Goal: Contribute content

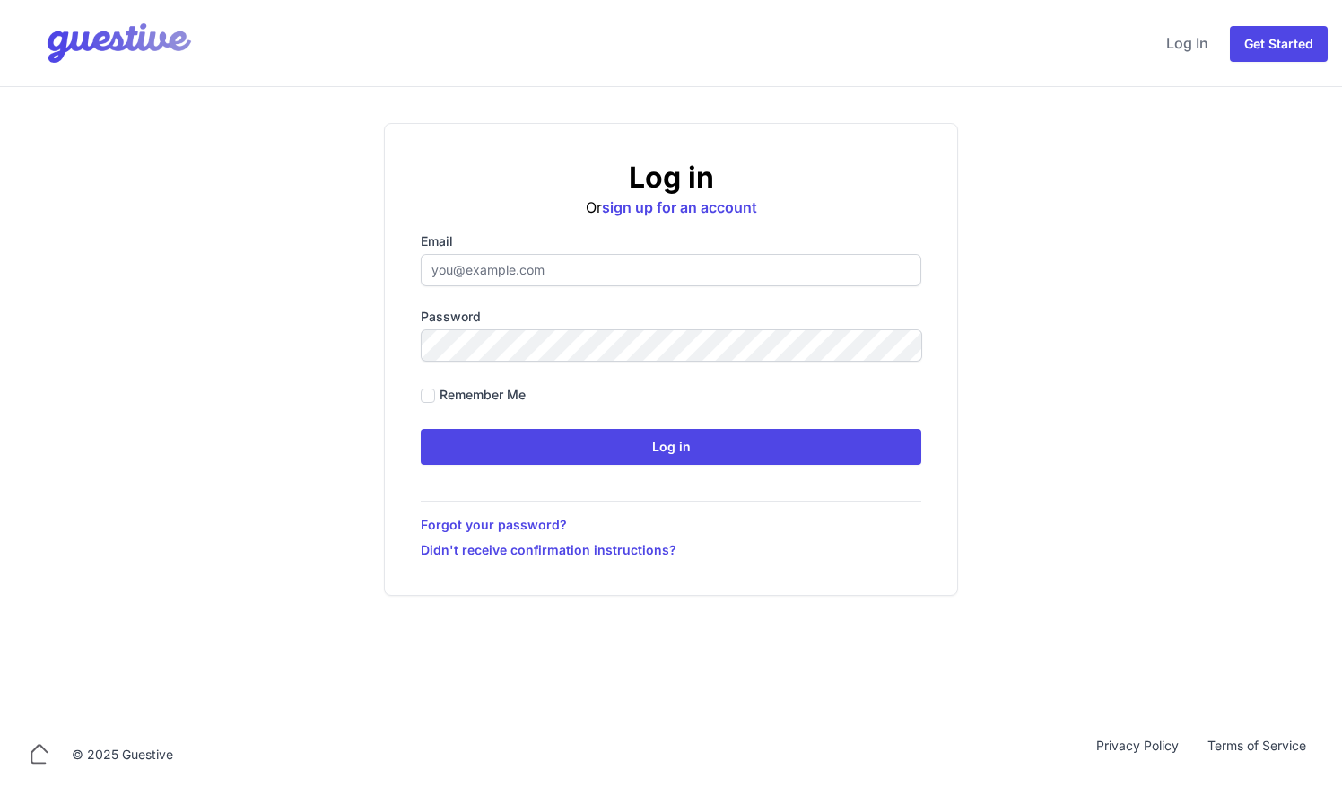
type input "ben@aplacelikehome.co.uk"
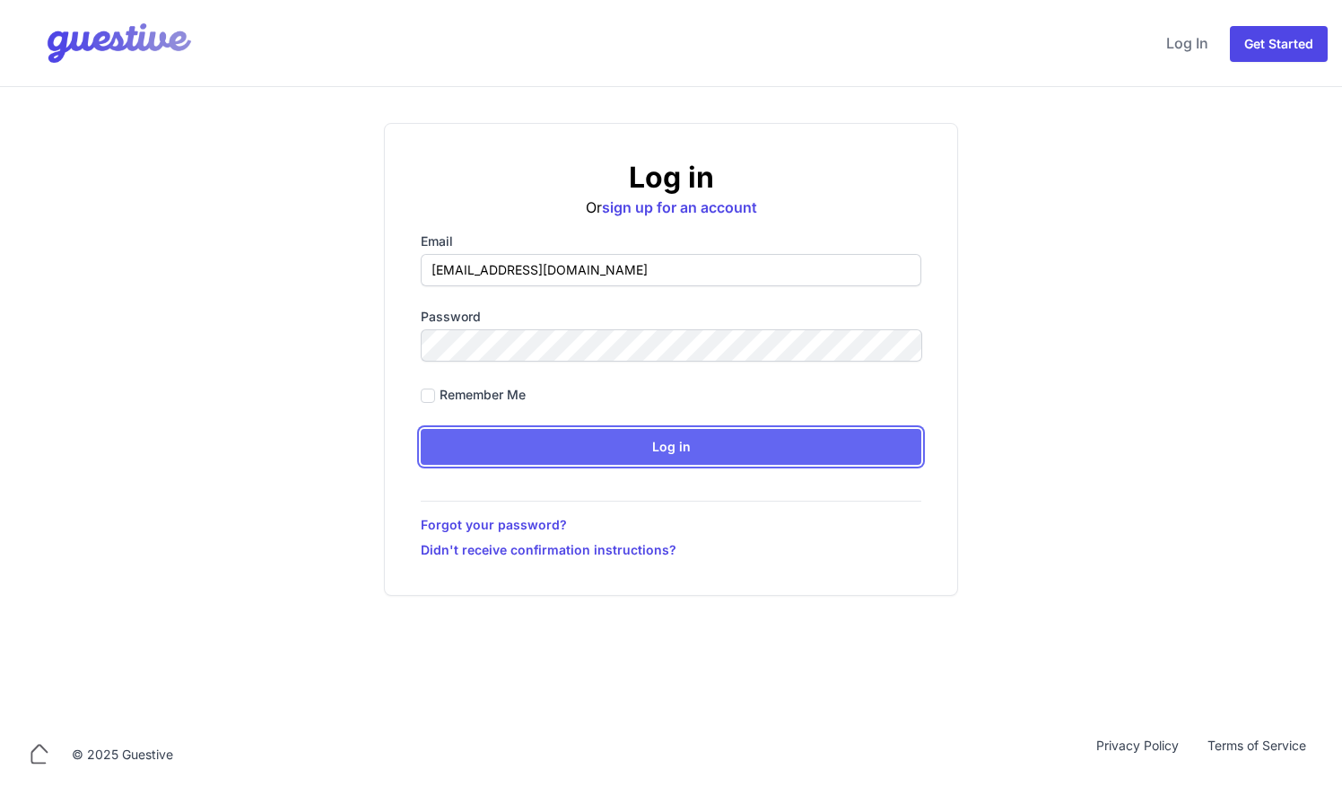
click at [732, 433] on input "Log in" at bounding box center [671, 447] width 501 height 36
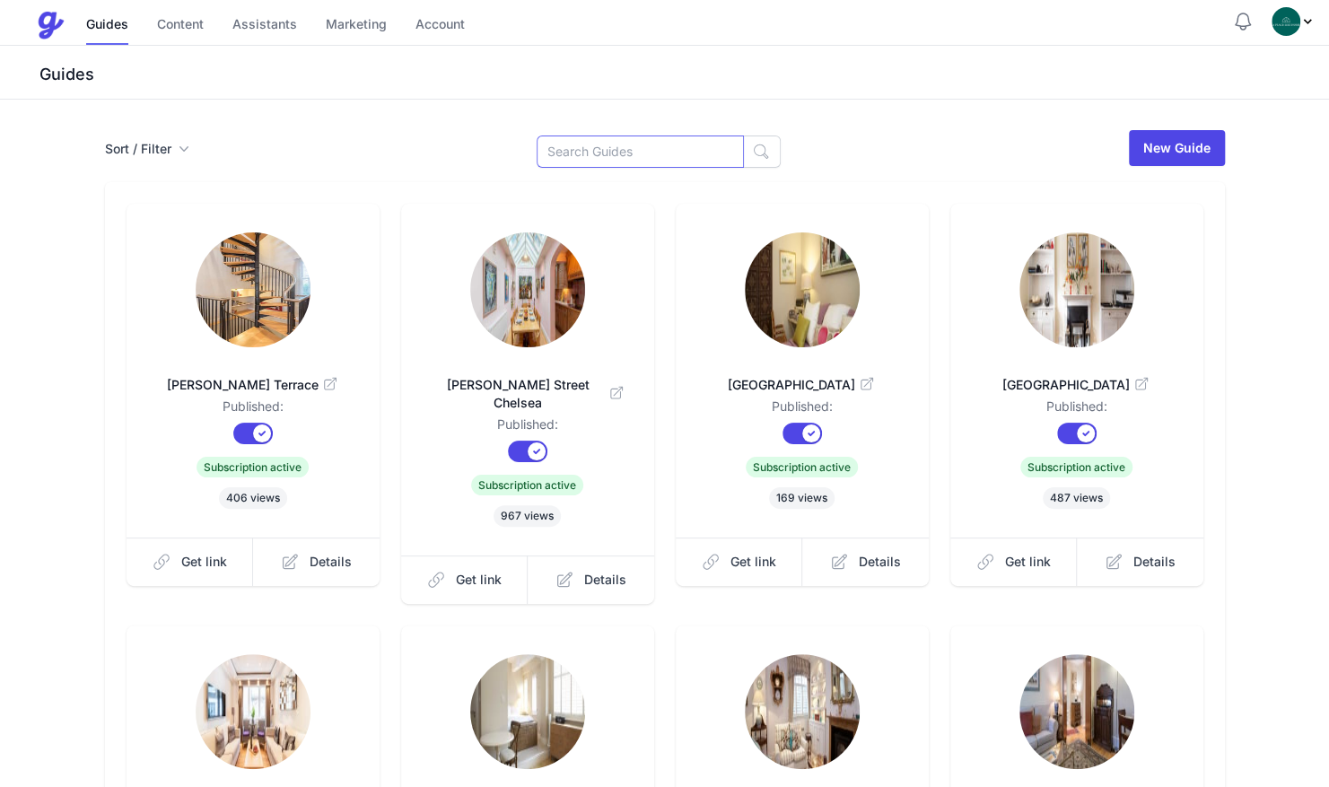
click at [614, 157] on input at bounding box center [640, 151] width 207 height 32
type input "flat"
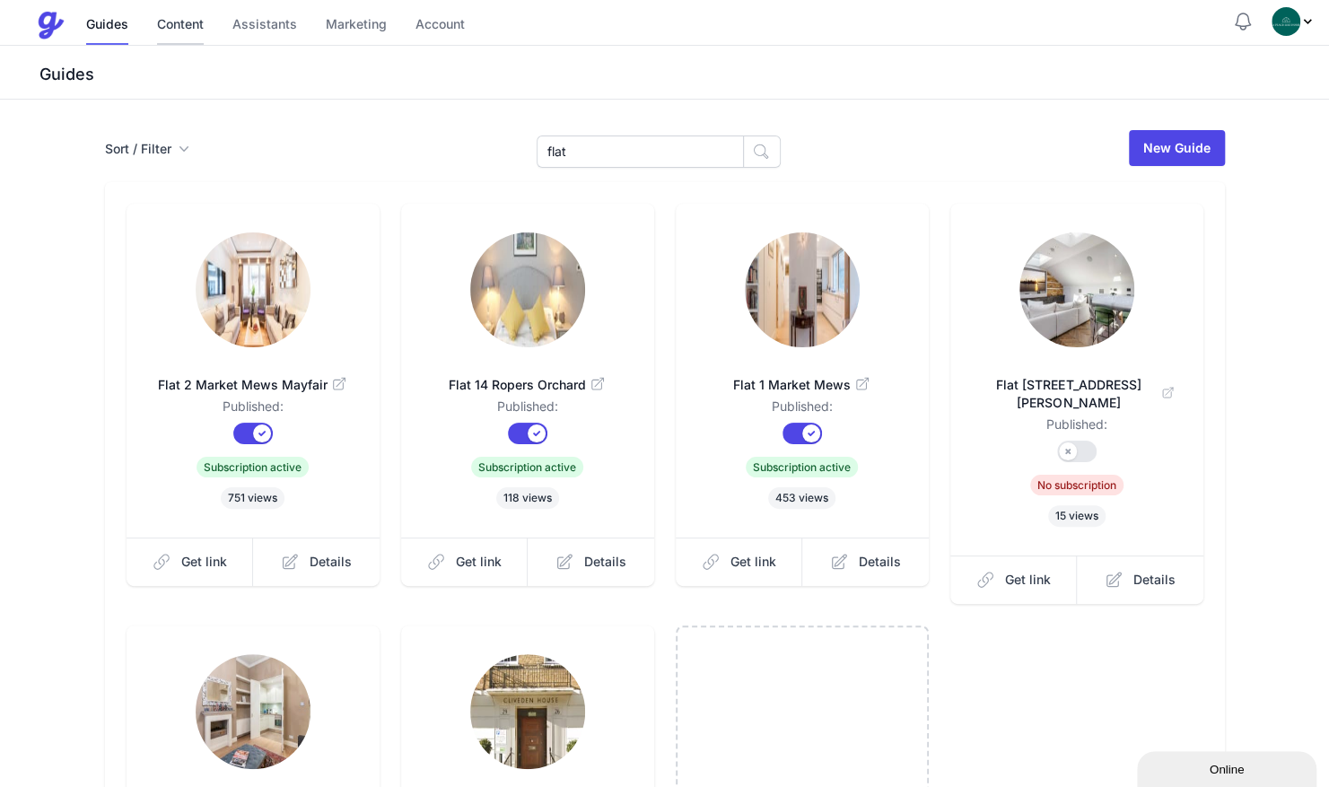
click at [184, 20] on link "Content" at bounding box center [180, 25] width 47 height 39
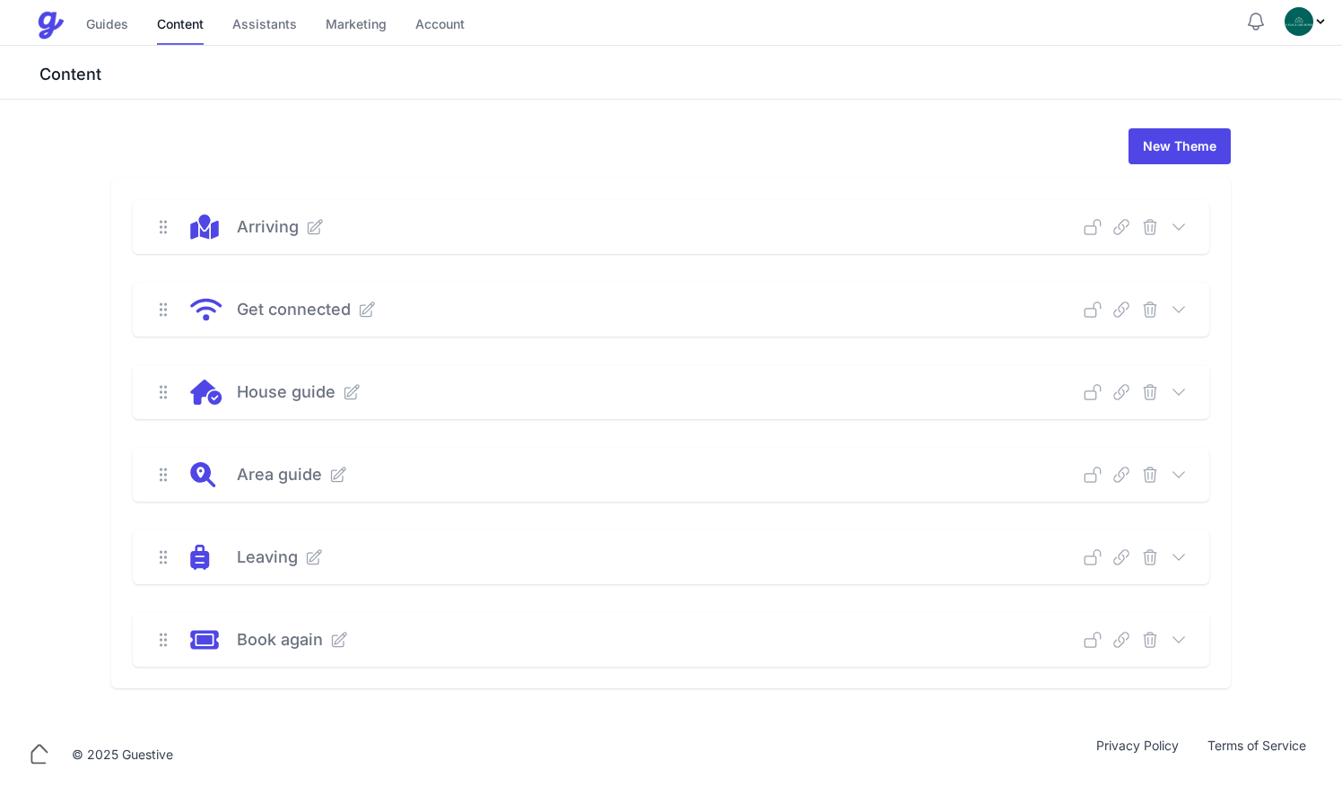
click at [1186, 307] on icon at bounding box center [1179, 310] width 18 height 18
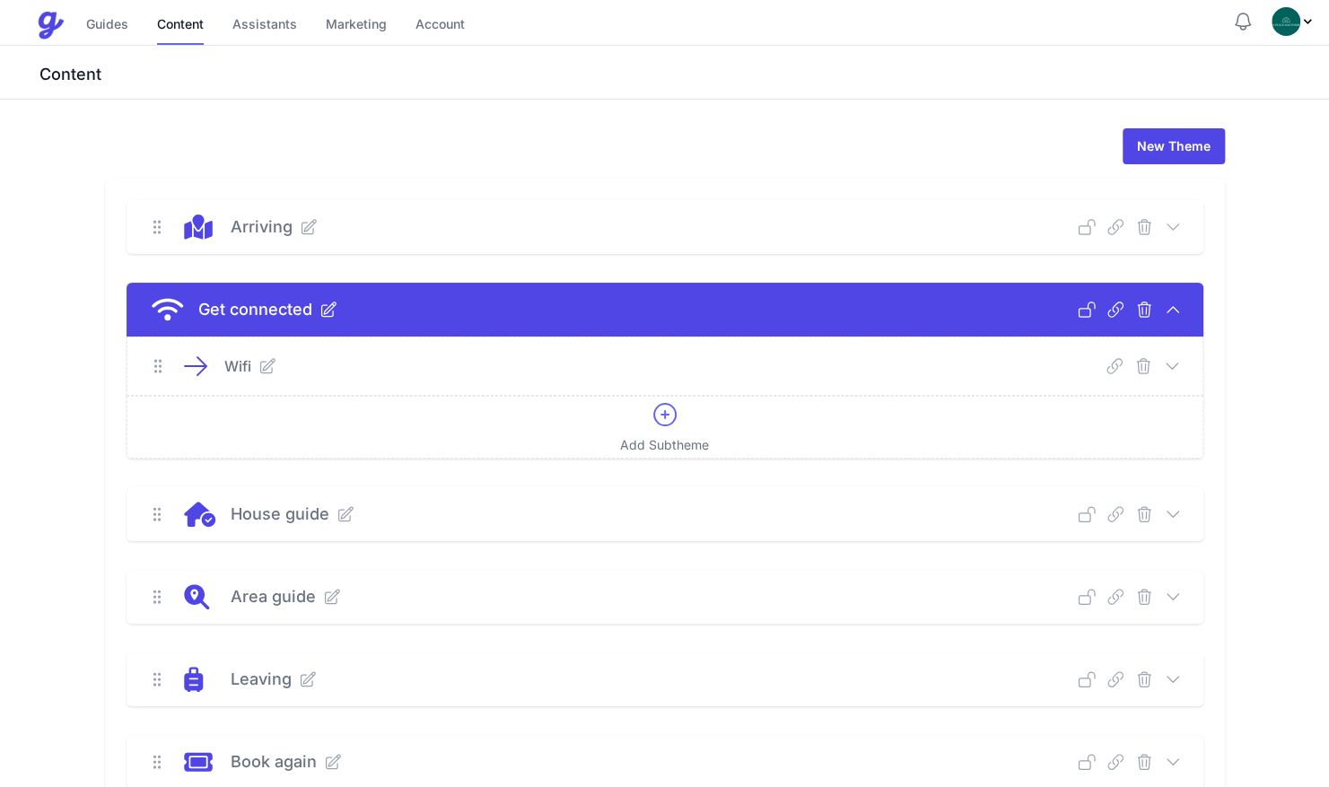
click at [1169, 377] on div "Wifi Deep Link Select a guide and copy the deep link to send to guests. Select …" at bounding box center [664, 365] width 1075 height 57
click at [1173, 362] on icon at bounding box center [1172, 366] width 18 height 18
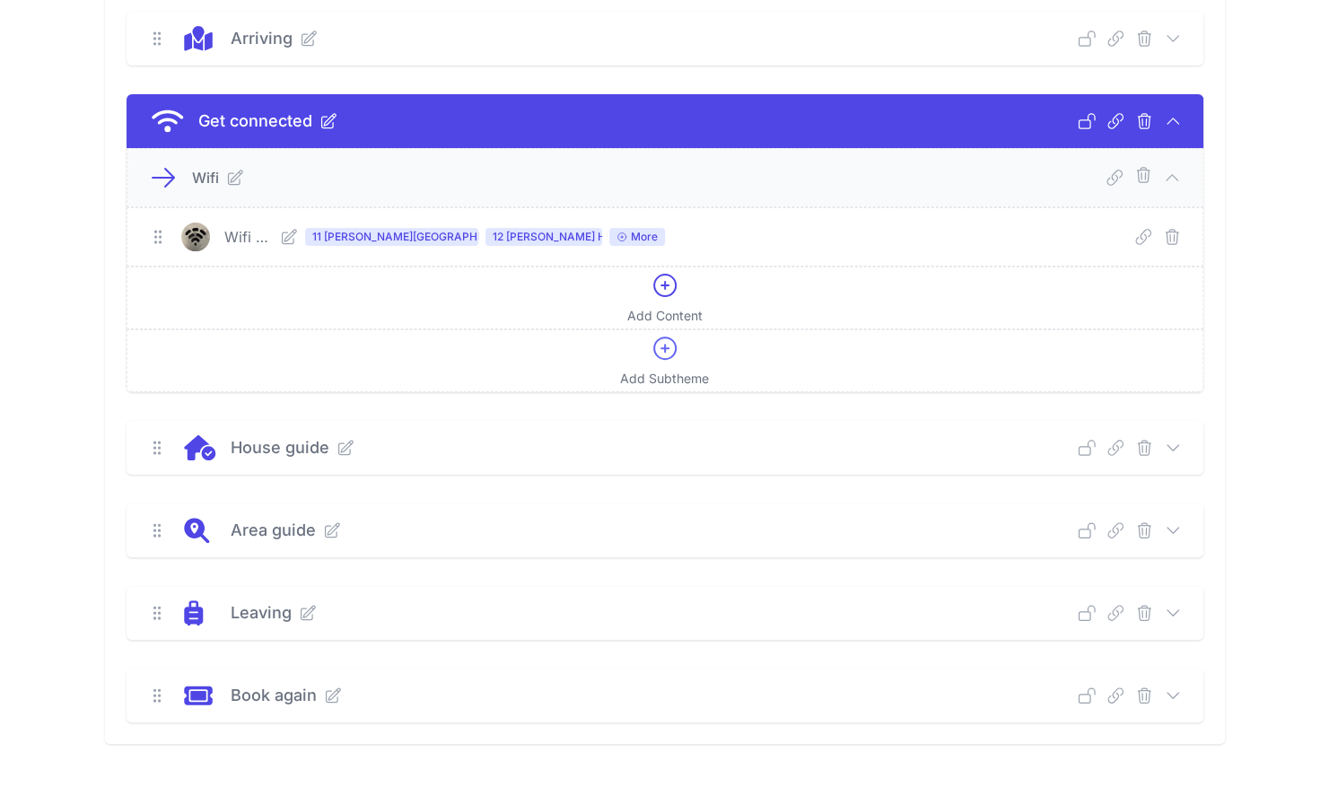
scroll to position [235, 0]
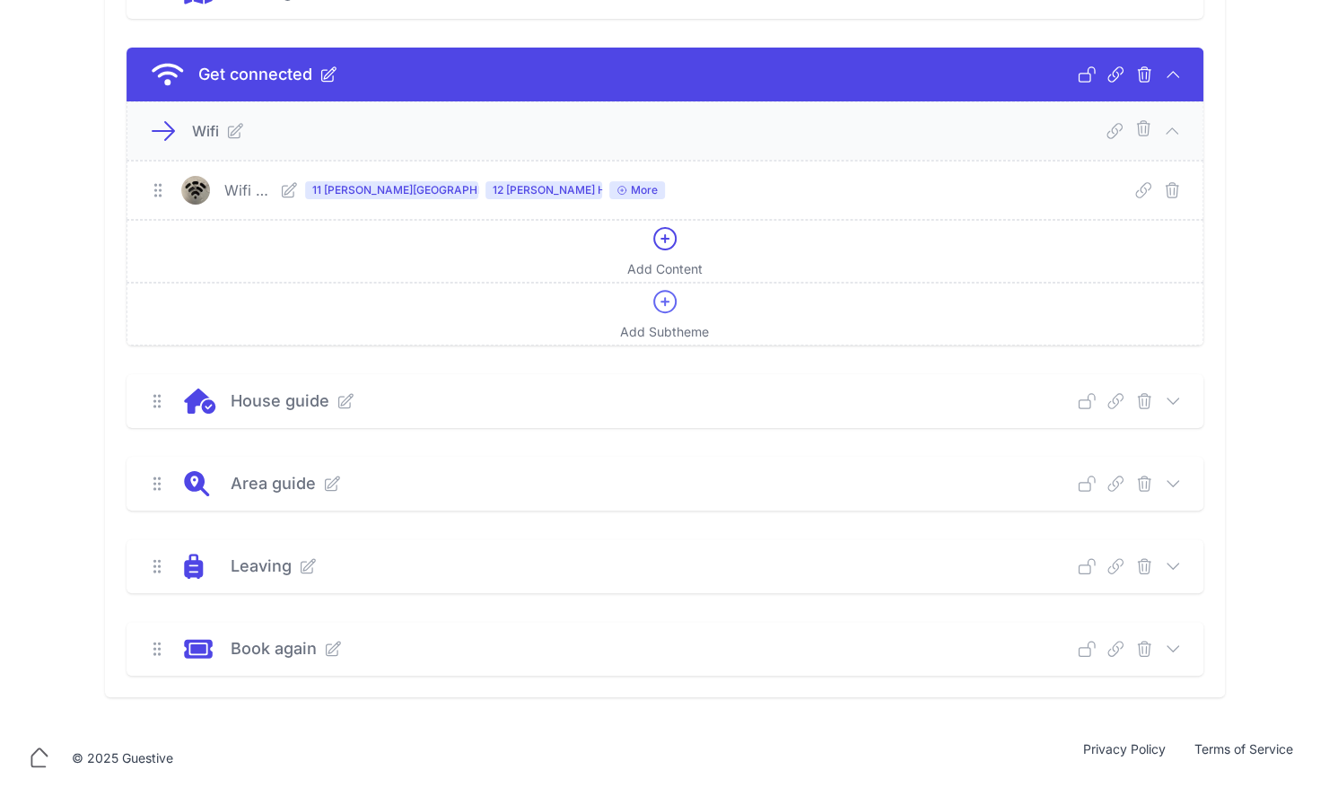
click at [298, 196] on icon at bounding box center [289, 190] width 18 height 18
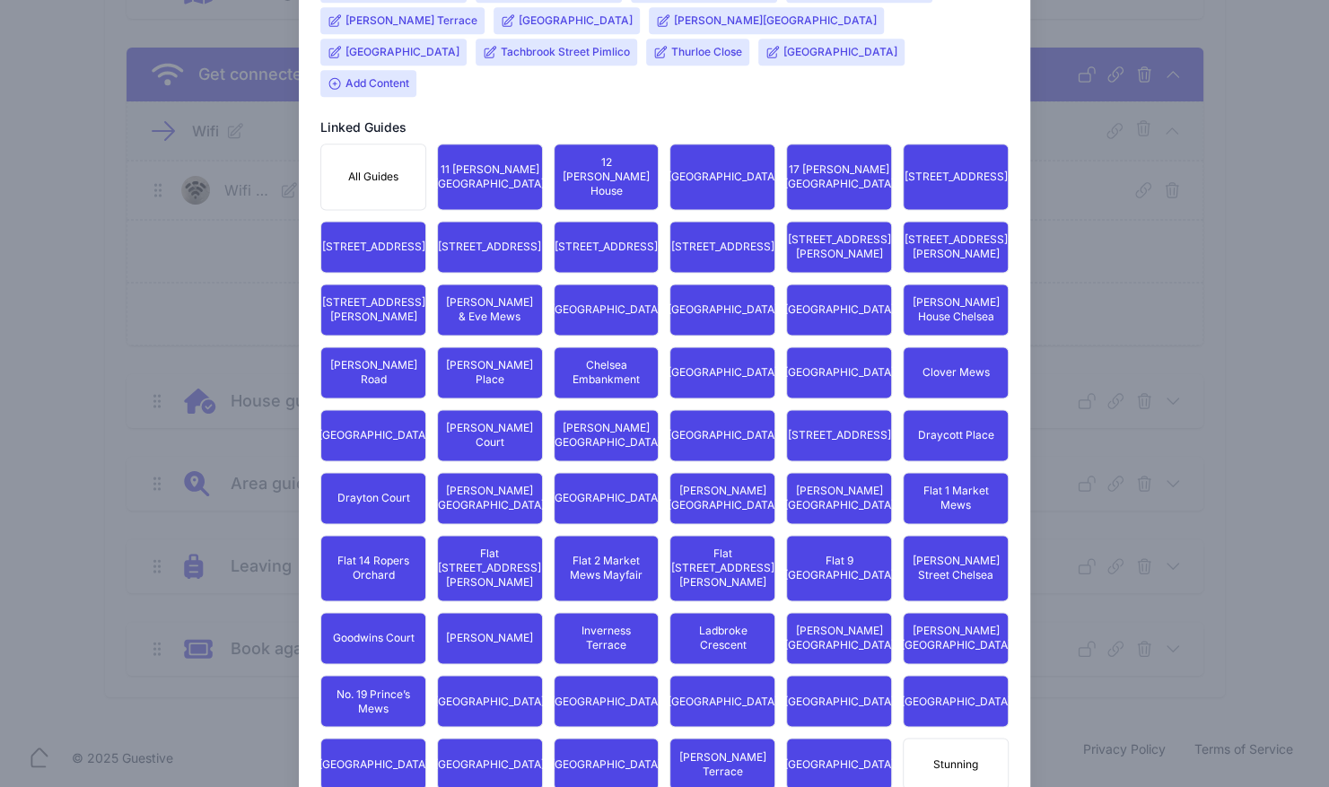
scroll to position [1318, 0]
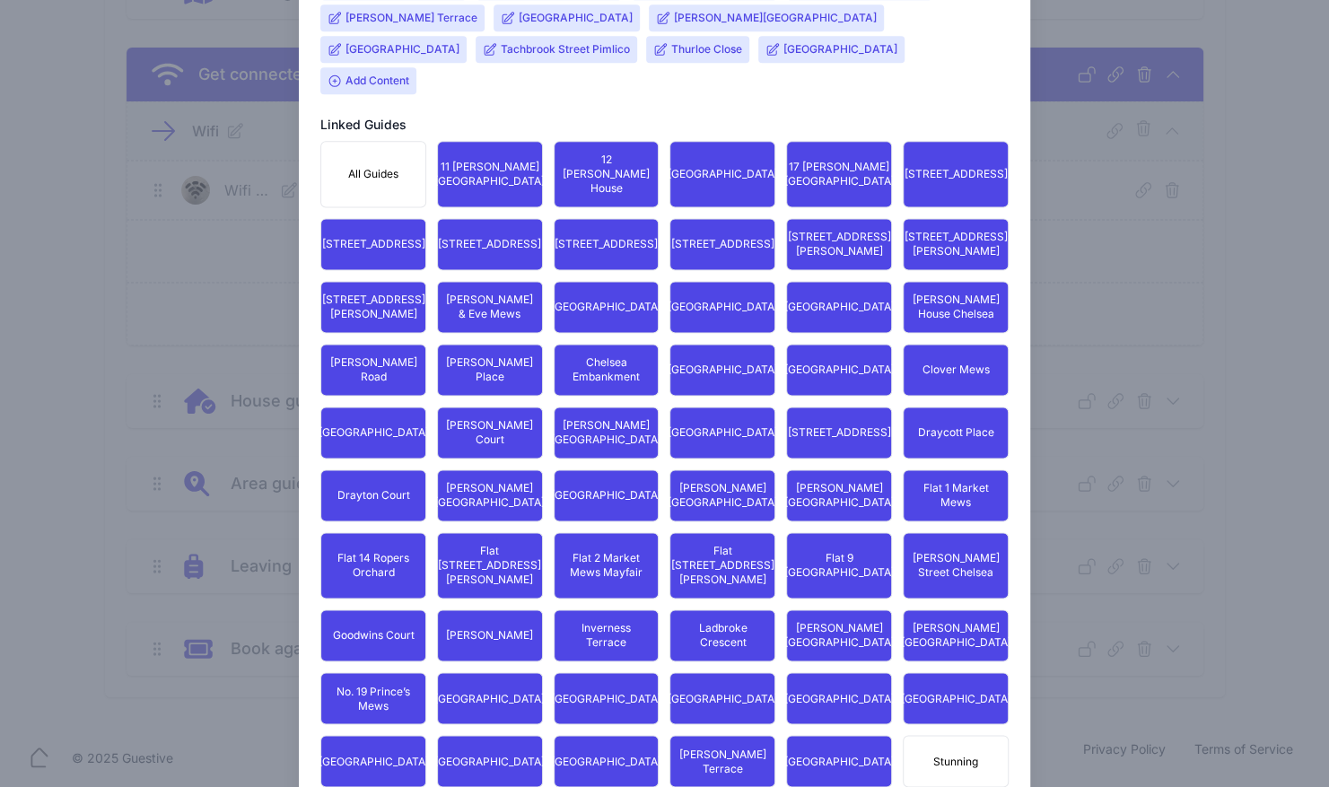
click at [567, 551] on span "Flat 2 Market Mews Mayfair" at bounding box center [606, 565] width 83 height 29
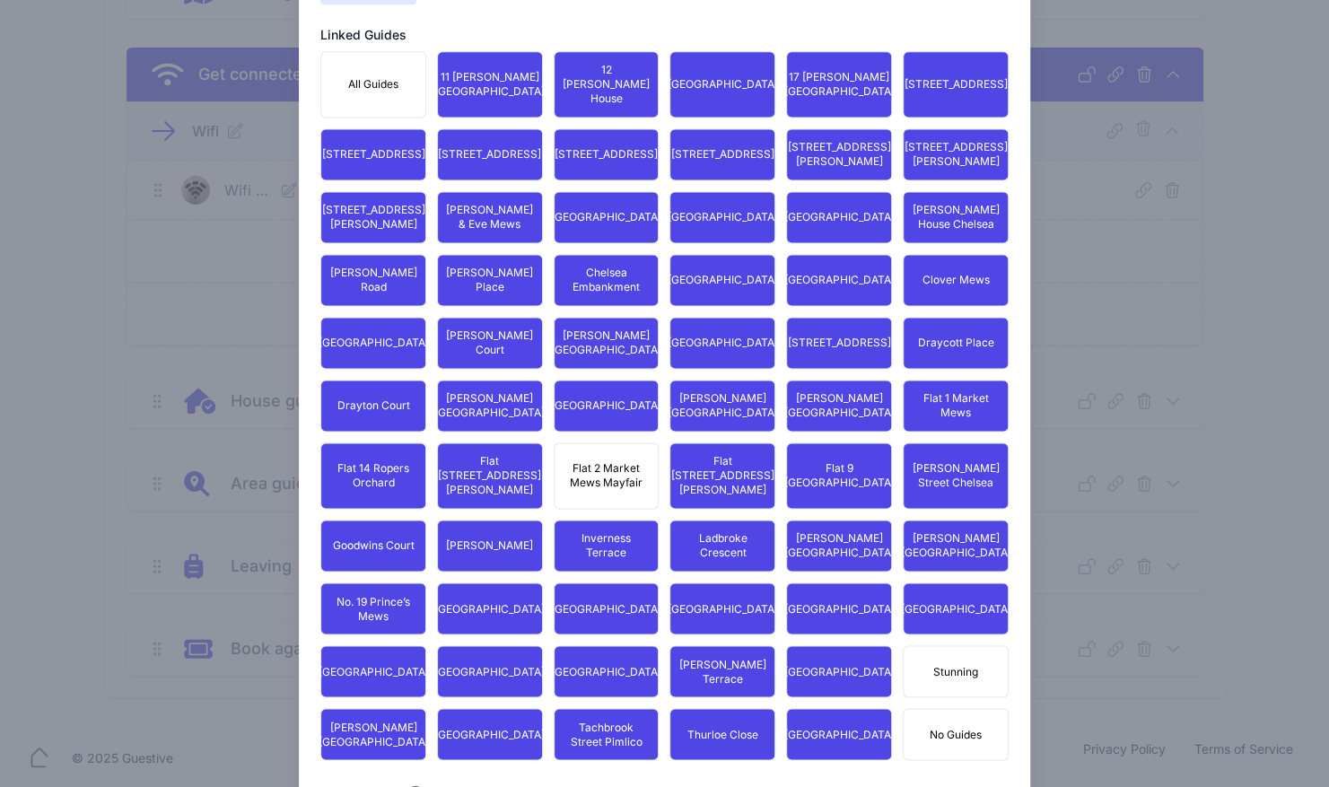
scroll to position [1386, 0]
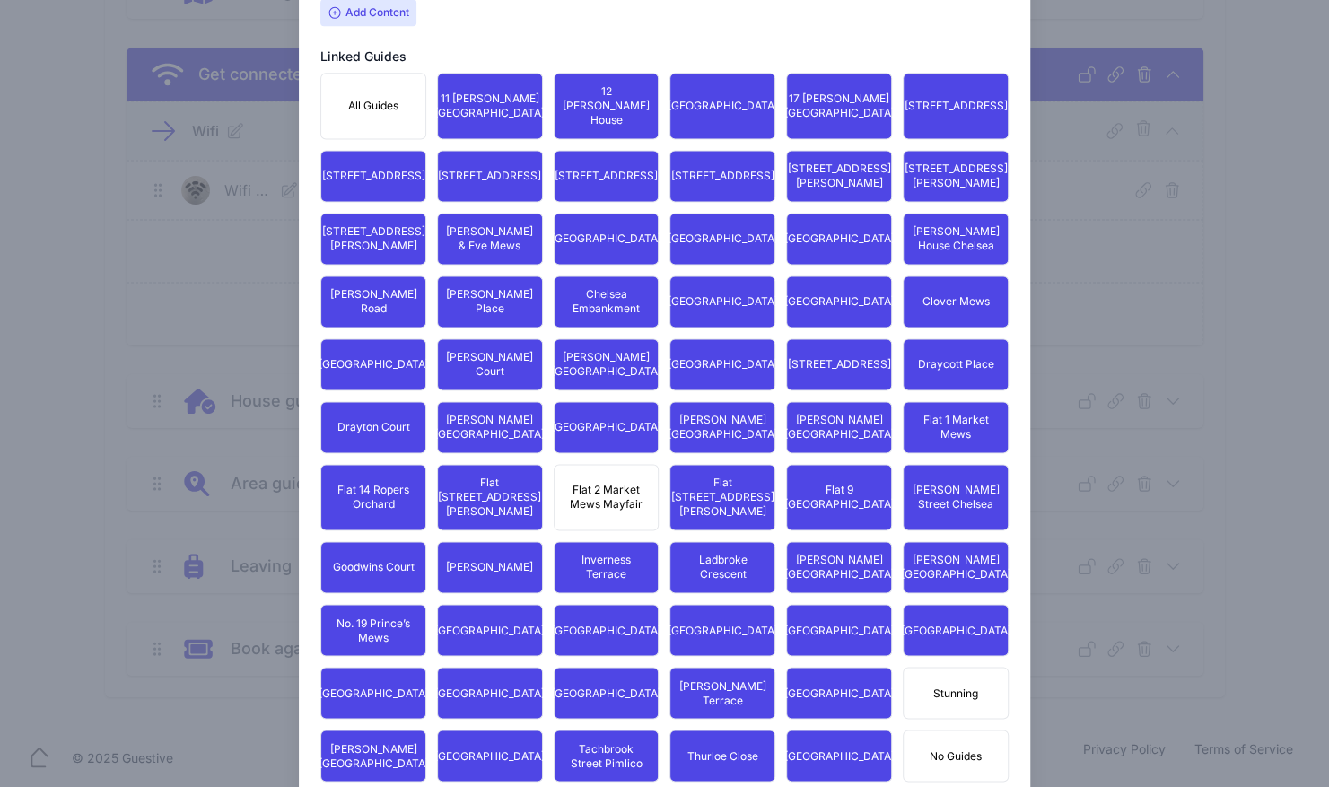
click at [612, 483] on span "Flat 2 Market Mews Mayfair" at bounding box center [606, 497] width 83 height 29
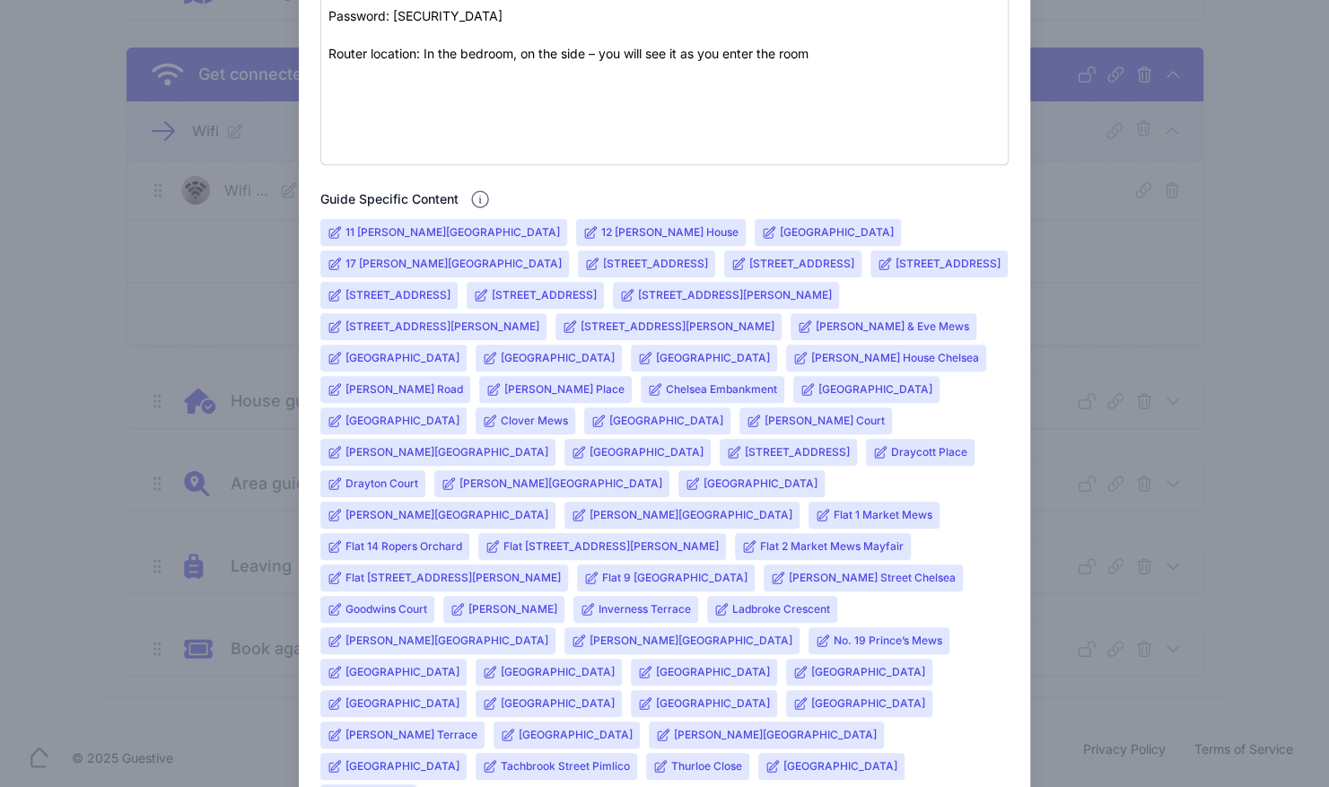
scroll to position [585, 0]
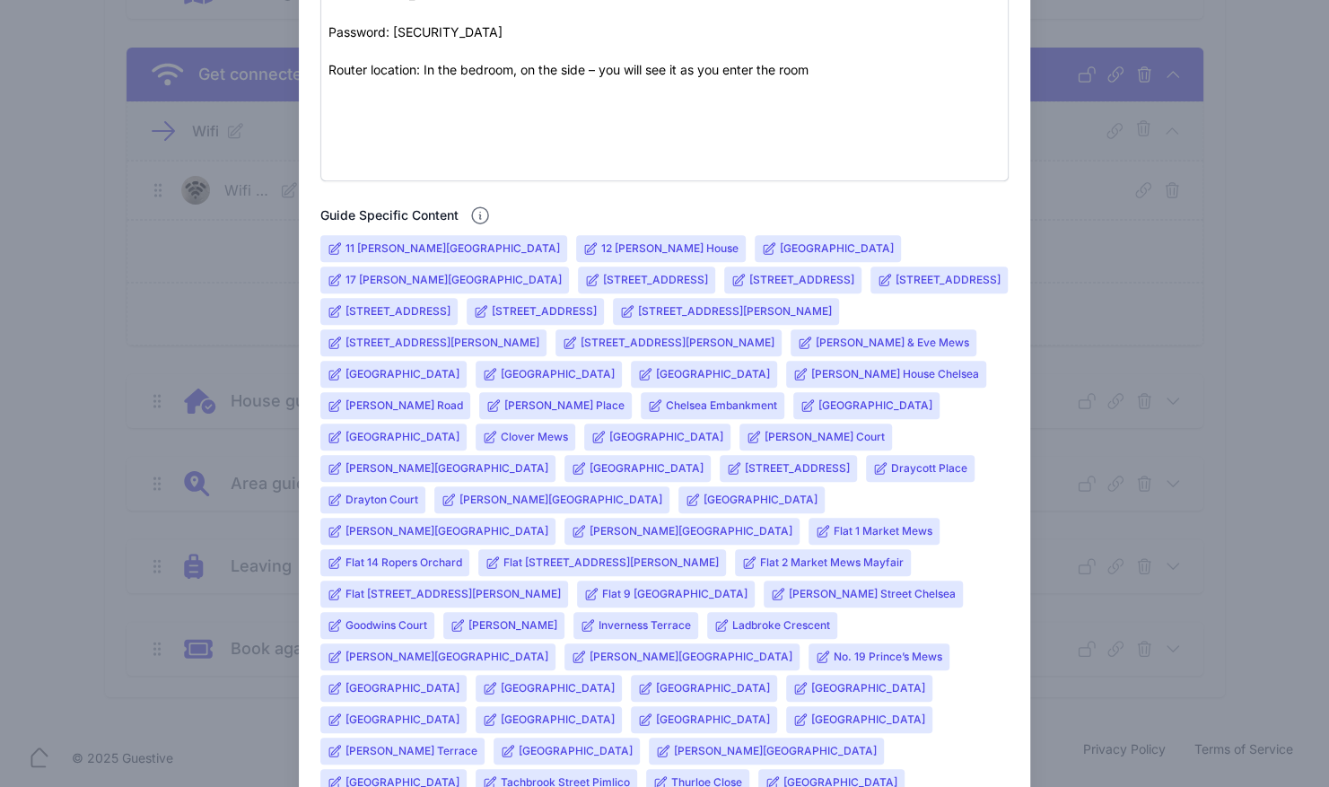
click at [760, 555] on input "Flat 2 Market Mews Mayfair" at bounding box center [832, 562] width 144 height 14
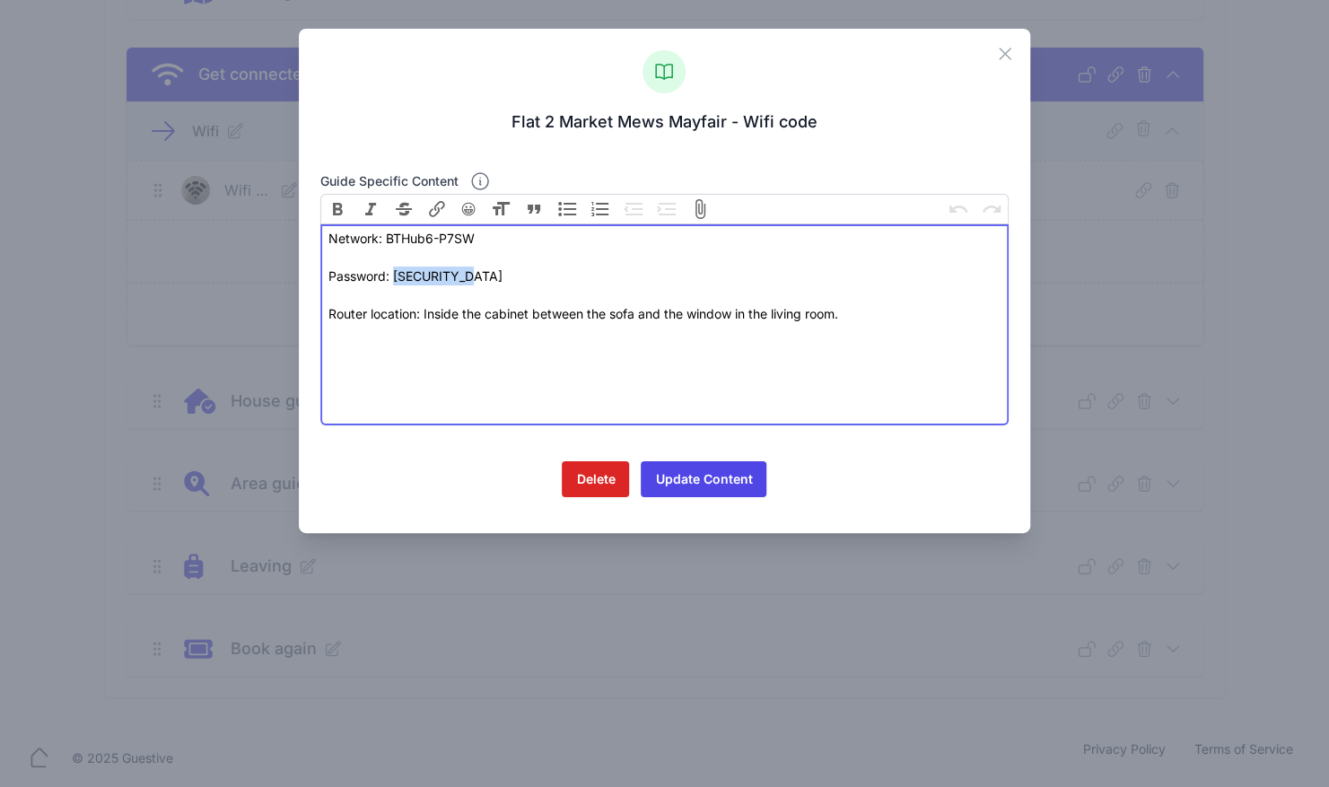
drag, startPoint x: 483, startPoint y: 275, endPoint x: 391, endPoint y: 284, distance: 92.0
click at [391, 284] on div "Password: [SECURITY_DATA]" at bounding box center [664, 285] width 673 height 38
type trix-editor "<div>Network: BTHub6-P7SW<br><br></div><div>Password: [SECURITY_DATA]<br><br></…"
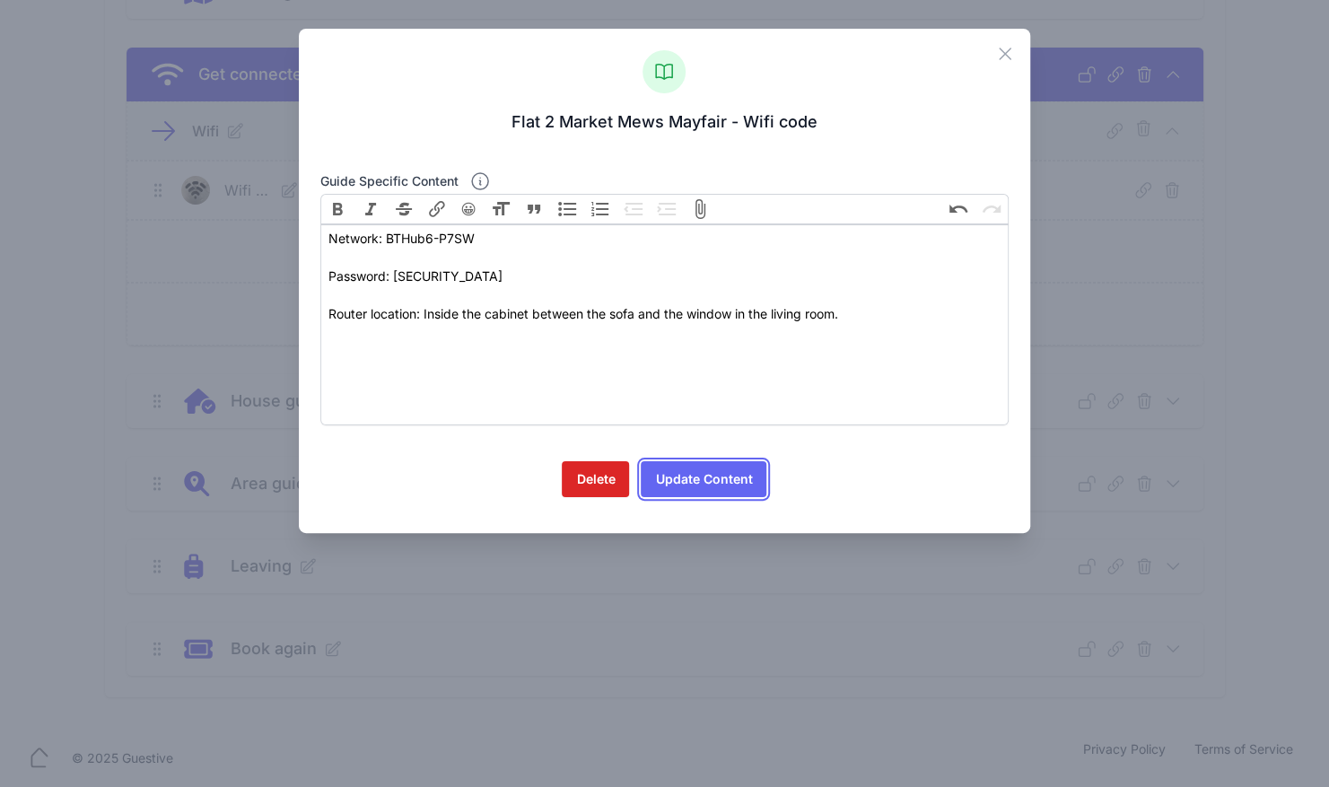
click at [689, 481] on button "Update Content" at bounding box center [704, 479] width 126 height 36
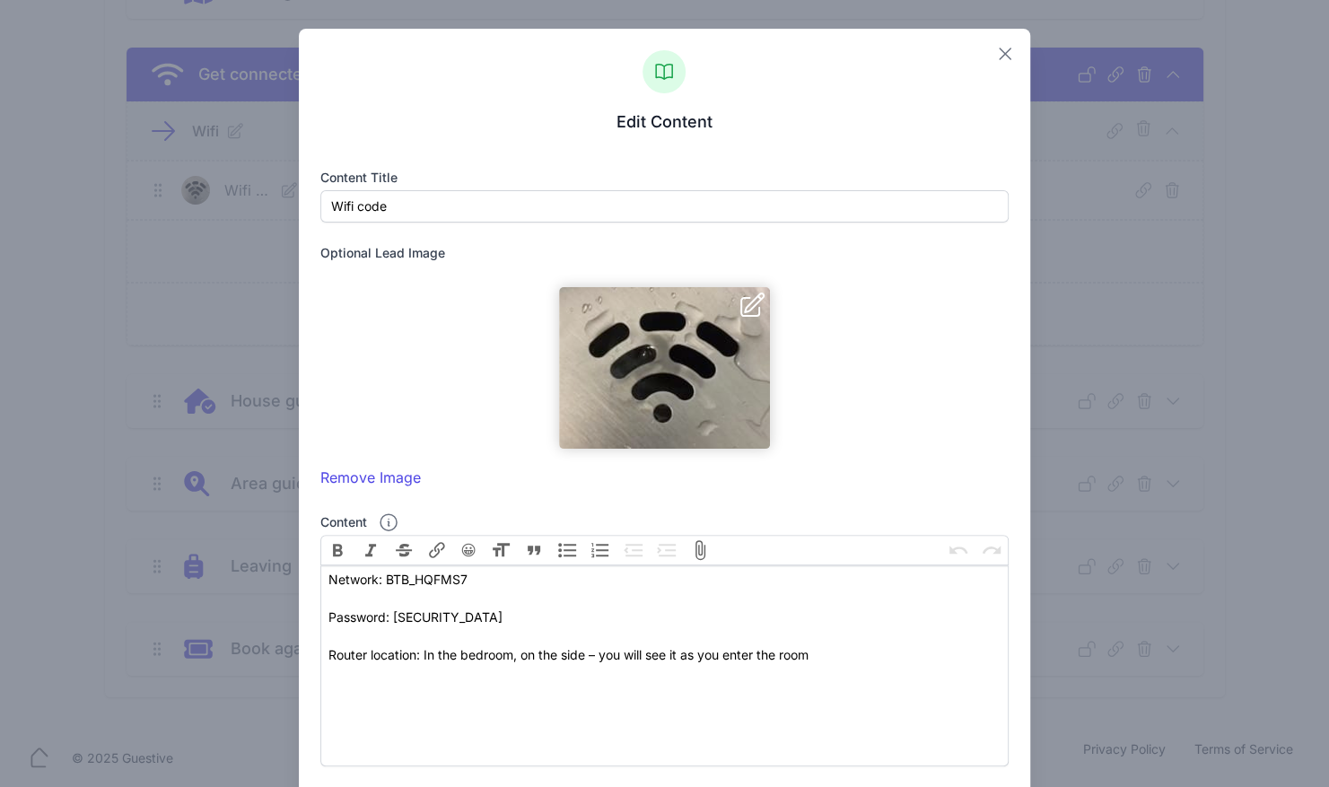
click at [994, 50] on icon "button" at bounding box center [1005, 54] width 22 height 22
